Goal: Information Seeking & Learning: Understand process/instructions

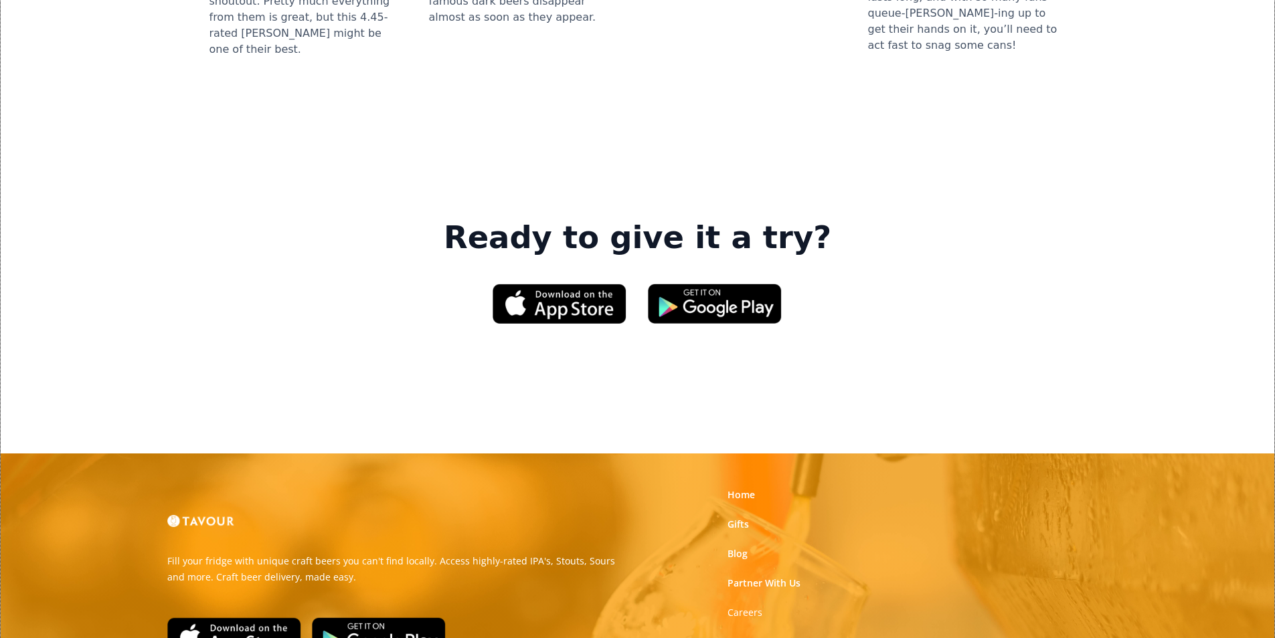
scroll to position [2025, 0]
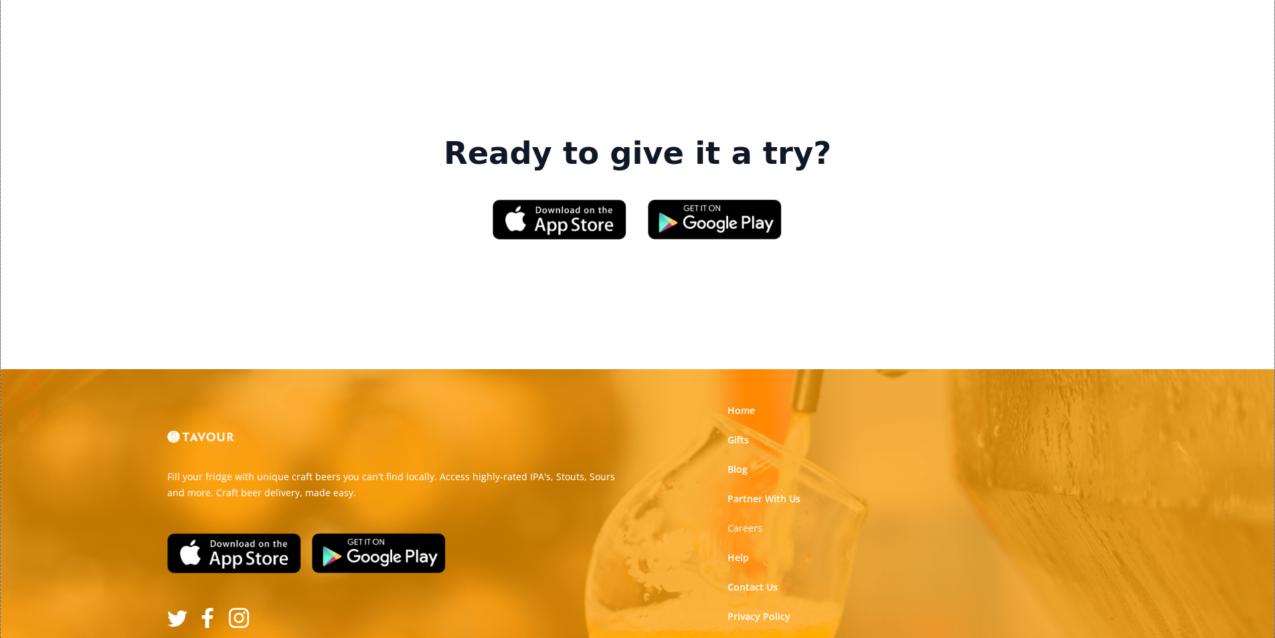
click at [779, 638] on link "Terms of Use" at bounding box center [757, 646] width 60 height 13
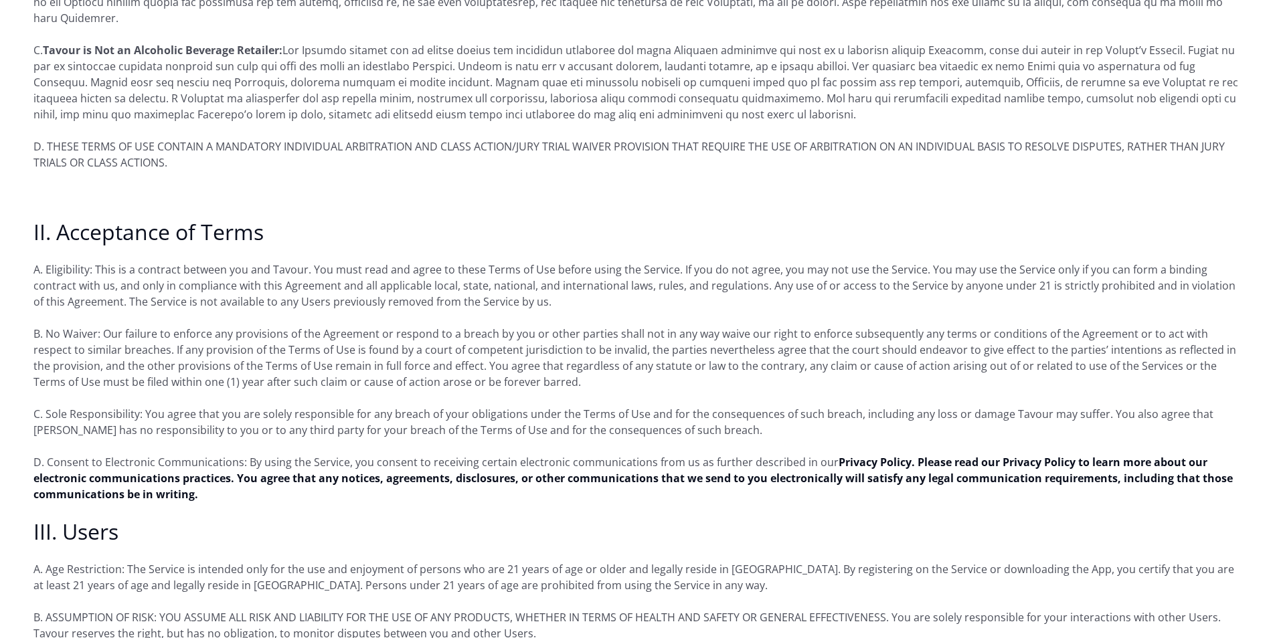
scroll to position [535, 0]
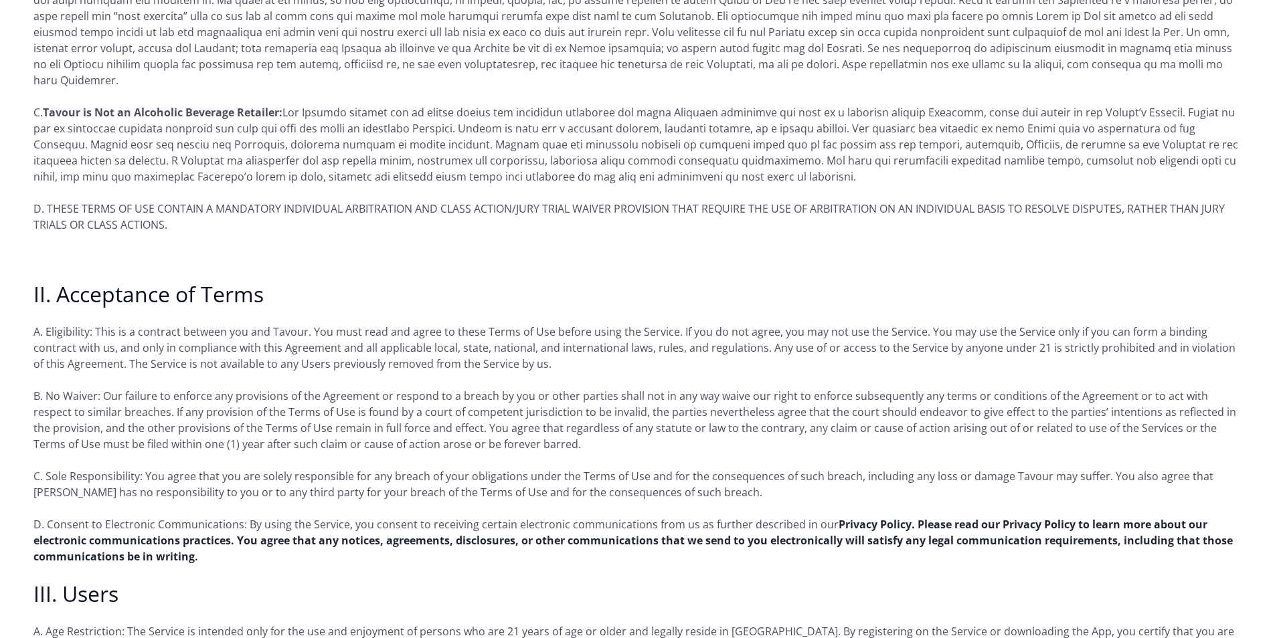
click at [494, 521] on strong "Privacy Policy. Please read our Privacy Policy to learn more about our electron…" at bounding box center [632, 540] width 1199 height 47
